Goal: Information Seeking & Learning: Check status

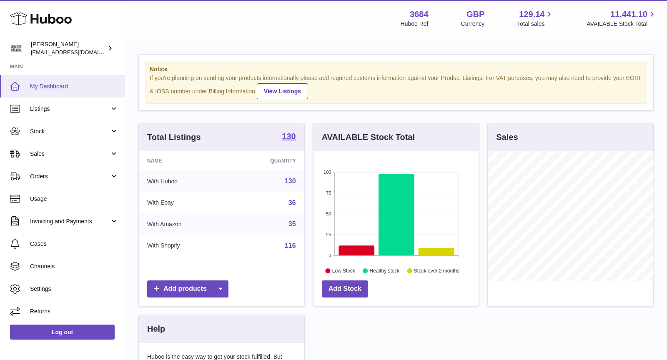
scroll to position [130, 166]
click at [54, 152] on span "Sales" at bounding box center [70, 154] width 80 height 8
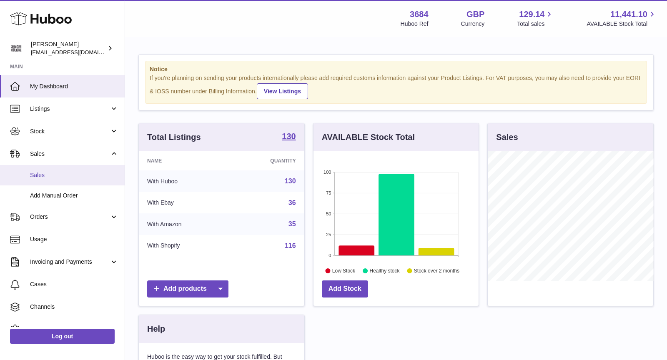
click at [70, 173] on span "Sales" at bounding box center [74, 175] width 88 height 8
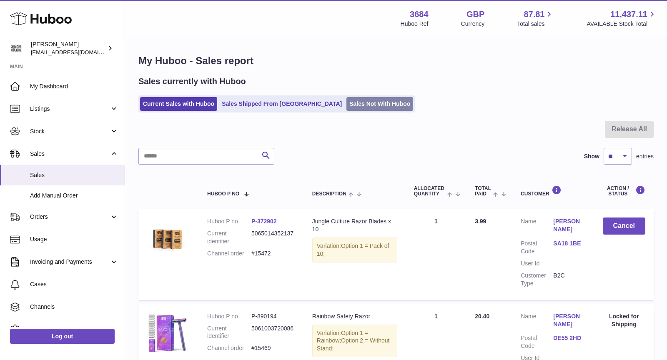
click at [346, 106] on link "Sales Not With Huboo" at bounding box center [379, 104] width 67 height 14
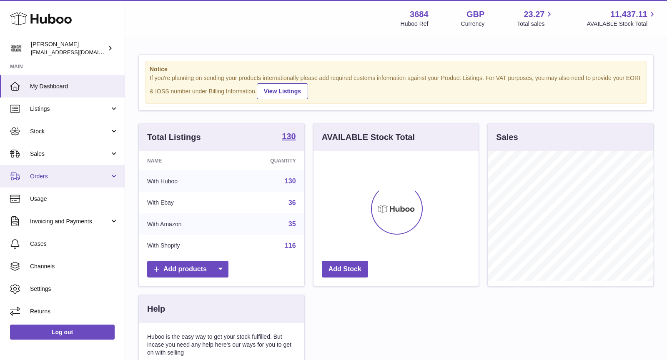
scroll to position [130, 166]
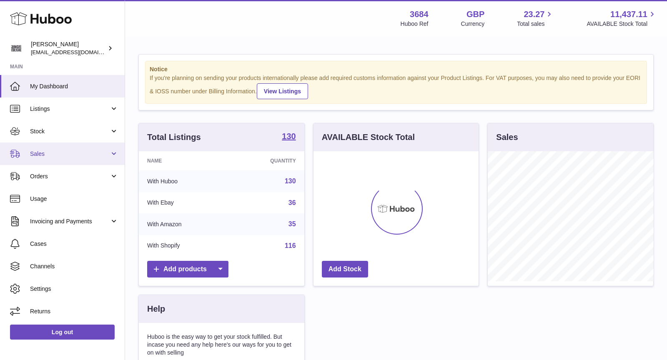
click at [38, 161] on link "Sales" at bounding box center [62, 154] width 125 height 23
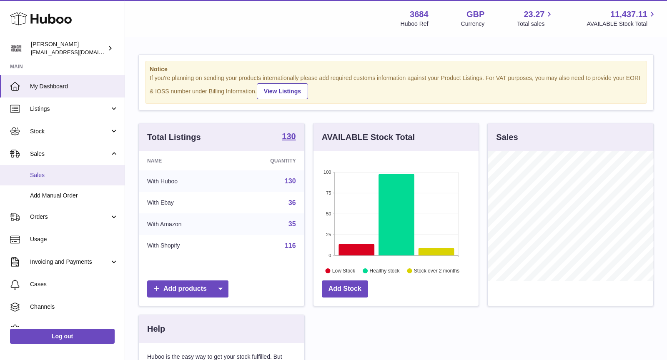
click at [59, 173] on span "Sales" at bounding box center [74, 175] width 88 height 8
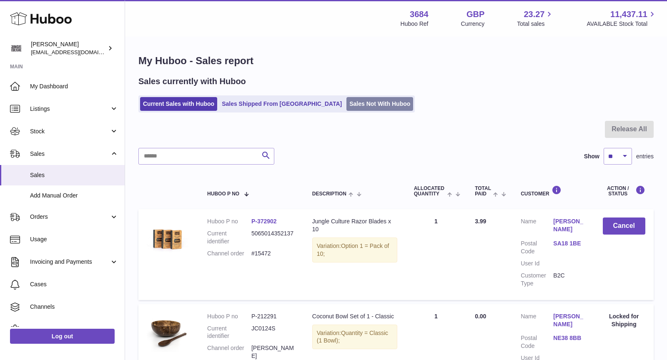
click at [346, 101] on link "Sales Not With Huboo" at bounding box center [379, 104] width 67 height 14
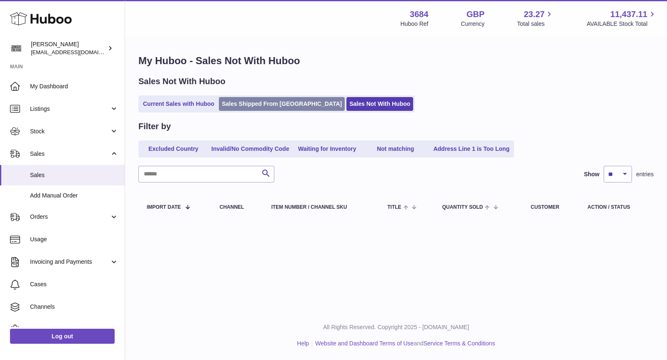
click at [250, 108] on link "Sales Shipped From Huboo" at bounding box center [282, 104] width 126 height 14
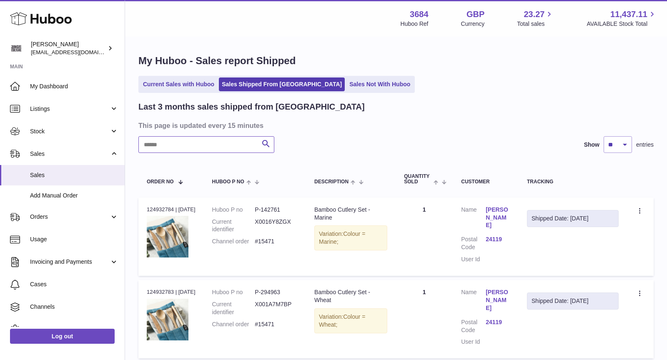
click at [205, 146] on input "text" at bounding box center [206, 144] width 136 height 17
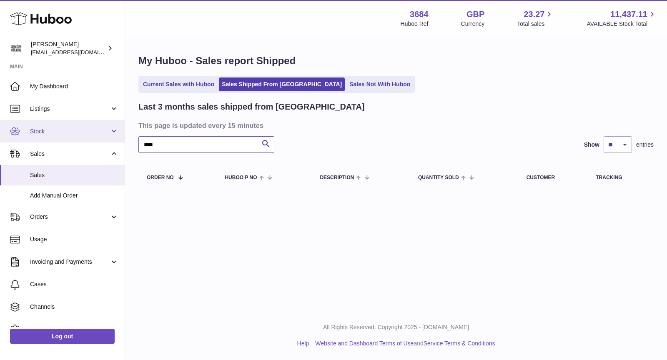
drag, startPoint x: 187, startPoint y: 141, endPoint x: 109, endPoint y: 139, distance: 78.0
click at [109, 139] on div "Huboo [PERSON_NAME] [EMAIL_ADDRESS][DOMAIN_NAME] Main My Dashboard Listings Not…" at bounding box center [333, 180] width 667 height 360
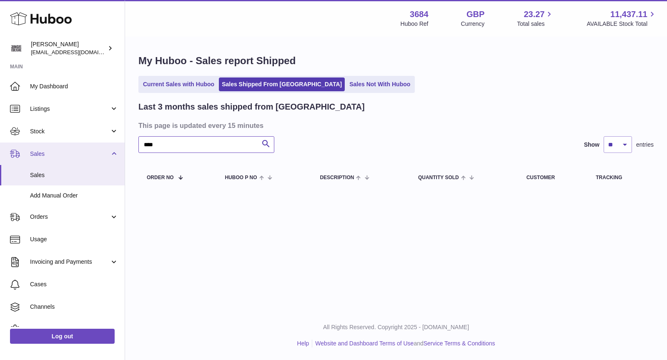
drag, startPoint x: 179, startPoint y: 145, endPoint x: 113, endPoint y: 145, distance: 65.9
click at [113, 145] on div "Huboo [PERSON_NAME] [EMAIL_ADDRESS][DOMAIN_NAME] Main My Dashboard Listings Not…" at bounding box center [333, 180] width 667 height 360
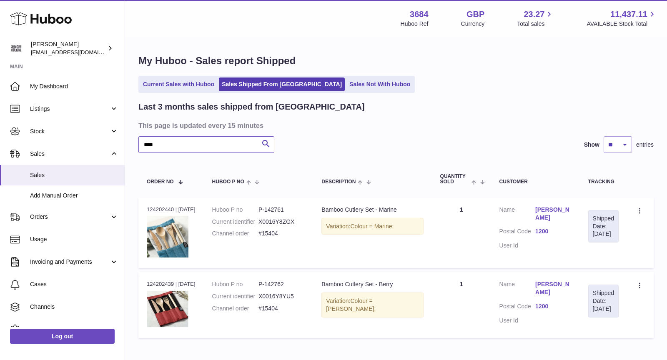
type input "****"
click at [346, 85] on link "Sales Not With Huboo" at bounding box center [379, 85] width 67 height 14
